Goal: Find specific page/section: Locate a particular part of the current website

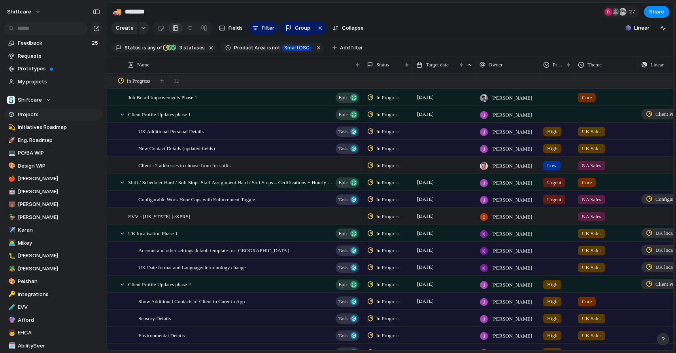
scroll to position [1, 0]
click at [27, 222] on link "🦆 [PERSON_NAME]" at bounding box center [53, 217] width 99 height 12
type input "****"
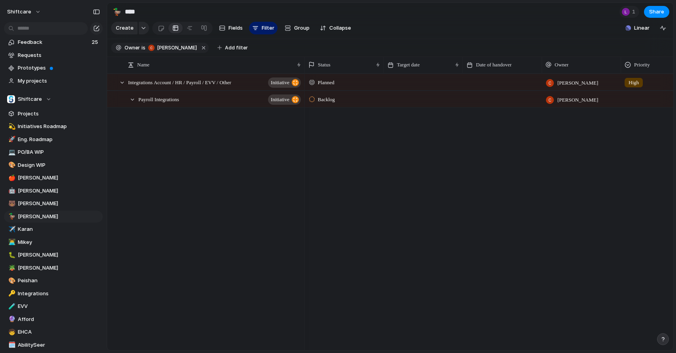
scroll to position [2043, 0]
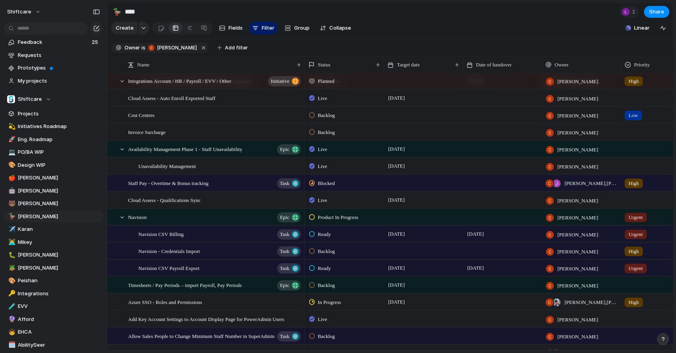
click at [327, 233] on span "Ready" at bounding box center [324, 234] width 13 height 8
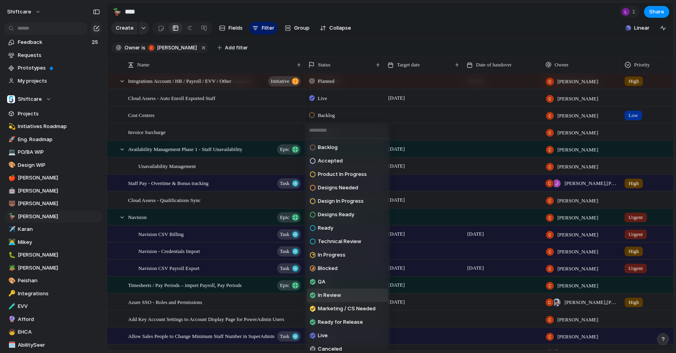
click at [325, 296] on span "In Review" at bounding box center [329, 295] width 23 height 8
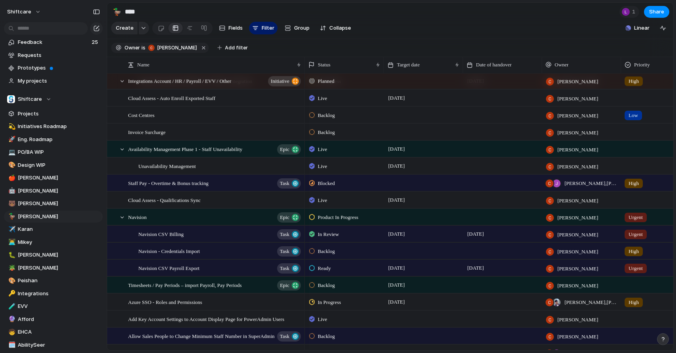
click at [328, 269] on span "Ready" at bounding box center [324, 268] width 13 height 8
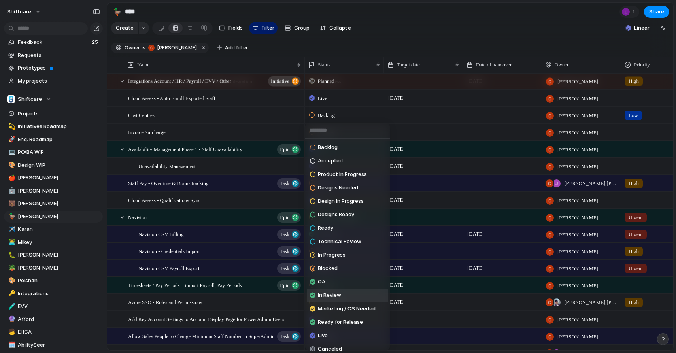
click at [332, 298] on span "In Review" at bounding box center [329, 295] width 23 height 8
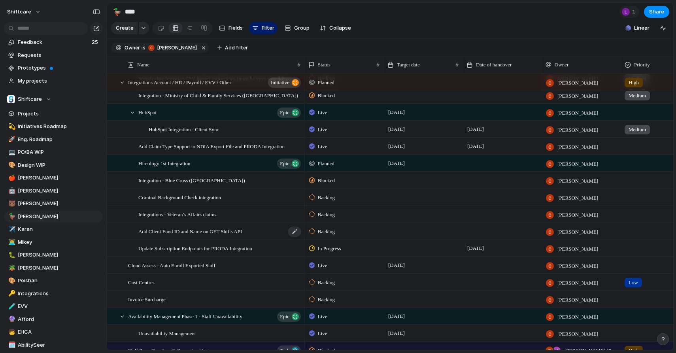
click at [197, 232] on span "Add Client Fund ID and Name on GET Shifts API" at bounding box center [190, 230] width 104 height 9
click at [325, 228] on span "Backlog" at bounding box center [326, 232] width 17 height 8
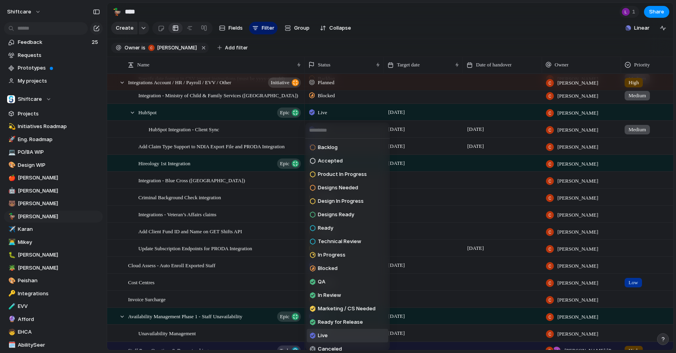
click at [320, 335] on span "Live" at bounding box center [323, 336] width 10 height 8
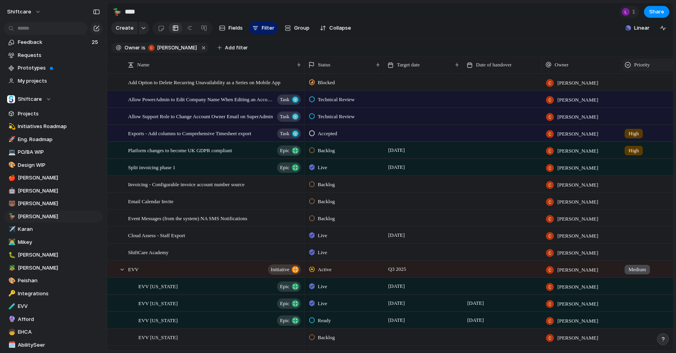
click at [641, 62] on span "Priority" at bounding box center [642, 65] width 16 height 8
click at [632, 121] on span "Sort descending" at bounding box center [647, 121] width 41 height 8
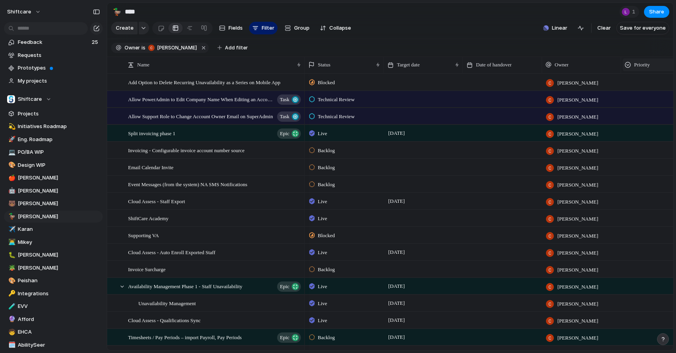
click at [646, 63] on span "Priority" at bounding box center [642, 65] width 16 height 8
click at [640, 105] on span "Sort ascending" at bounding box center [649, 108] width 38 height 8
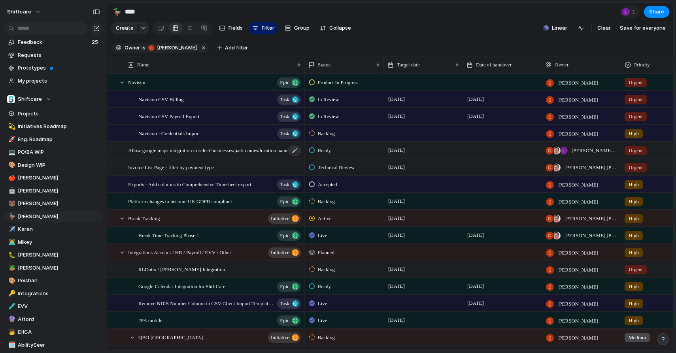
click at [200, 154] on div "Allow google maps integration to select businesses/park names/location names" at bounding box center [215, 150] width 174 height 16
click at [188, 170] on span "Invoice List Page - filter by payment type" at bounding box center [171, 166] width 86 height 9
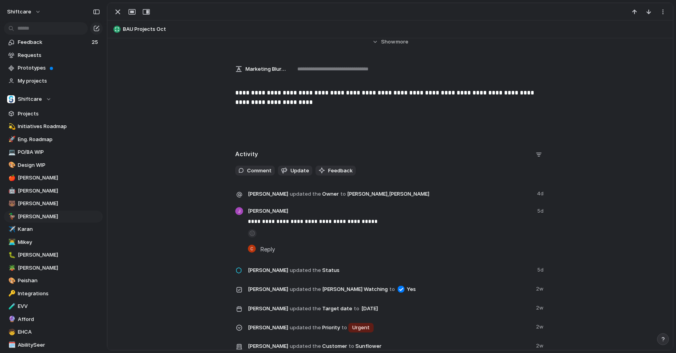
click at [322, 113] on div "**********" at bounding box center [390, 113] width 546 height 51
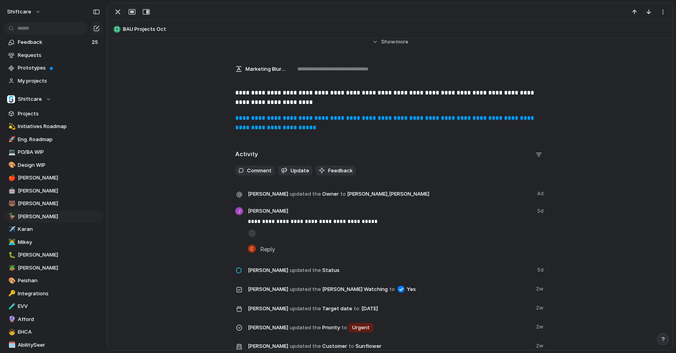
click at [194, 145] on div "**********" at bounding box center [389, 128] width 565 height 499
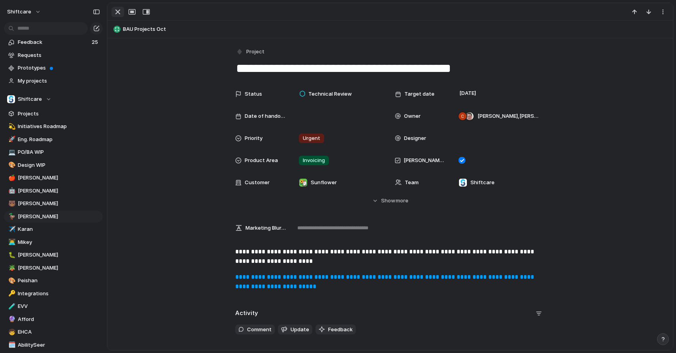
click at [115, 11] on div "button" at bounding box center [117, 11] width 9 height 9
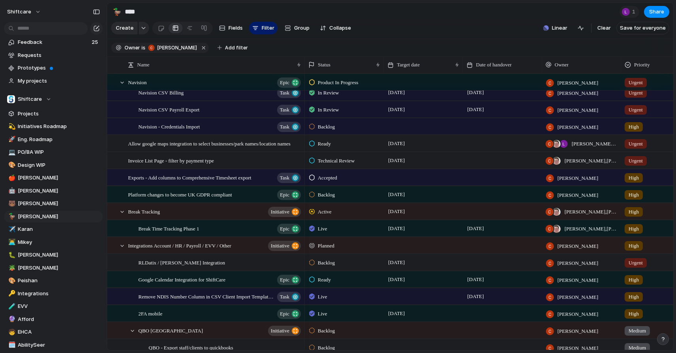
scroll to position [9, 0]
